Goal: Task Accomplishment & Management: Manage account settings

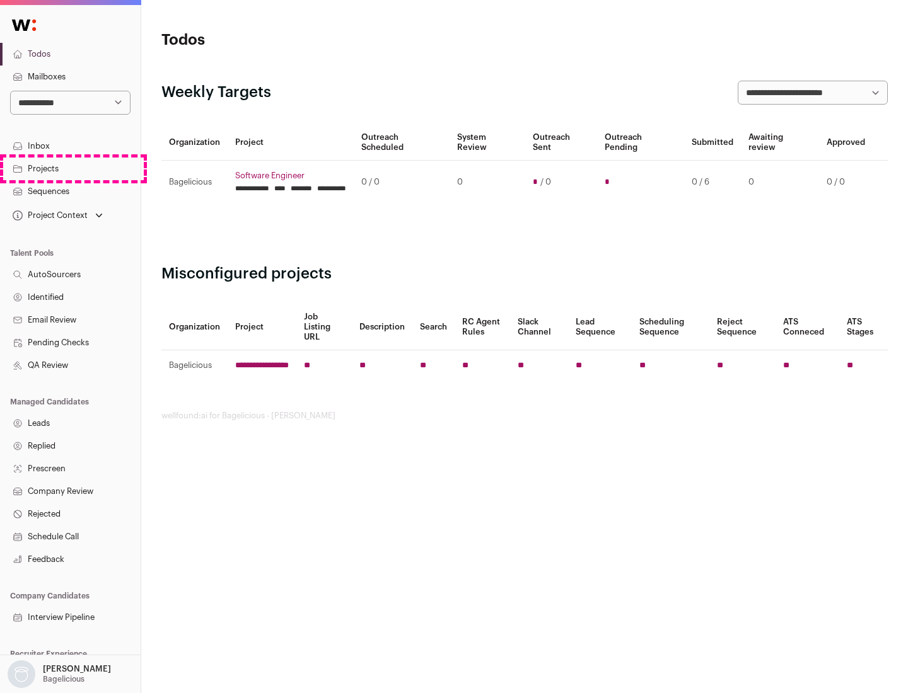
click at [70, 168] on link "Projects" at bounding box center [70, 169] width 141 height 23
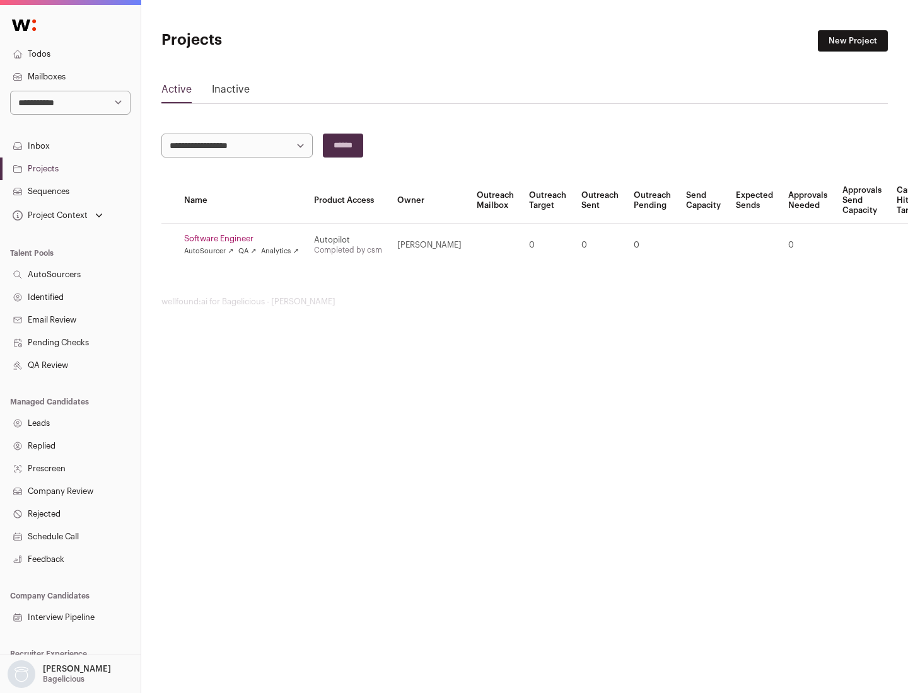
click at [245, 239] on link "Software Engineer" at bounding box center [241, 239] width 115 height 10
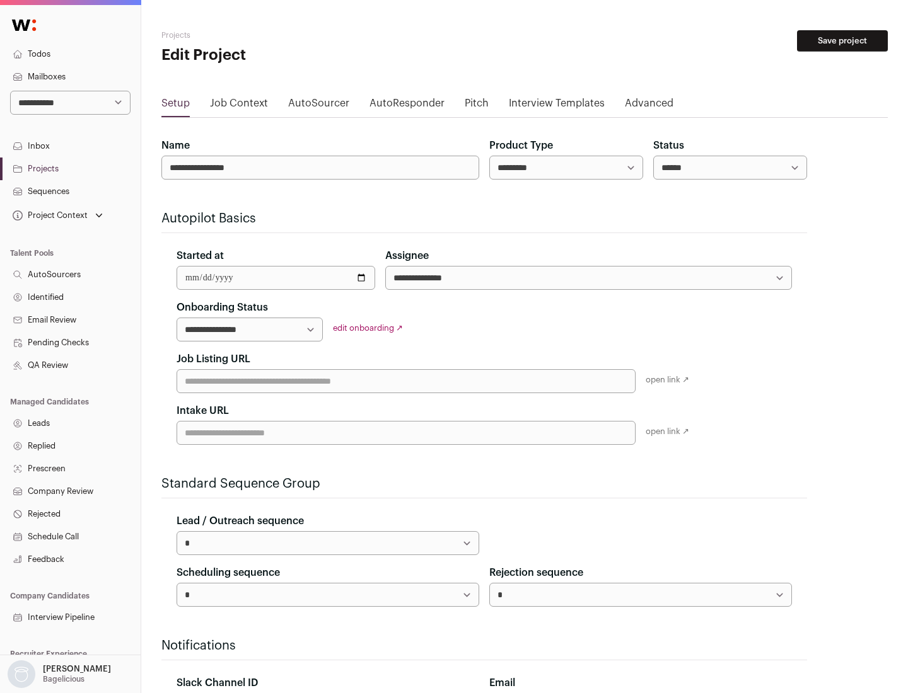
click at [842, 41] on button "Save project" at bounding box center [842, 40] width 91 height 21
